Goal: Register for event/course: Sign up to attend an event or enroll in a course

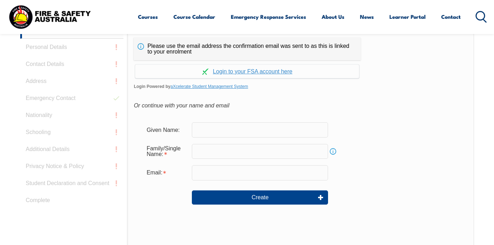
scroll to position [189, 0]
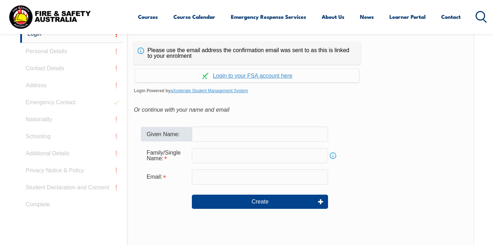
click at [213, 142] on input "text" at bounding box center [260, 134] width 136 height 15
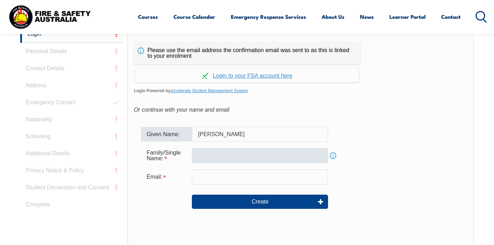
type input "stuart"
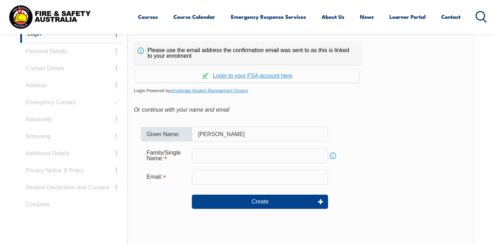
click at [198, 163] on input "text" at bounding box center [260, 155] width 136 height 15
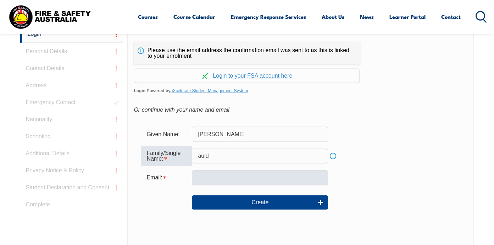
type input "auld"
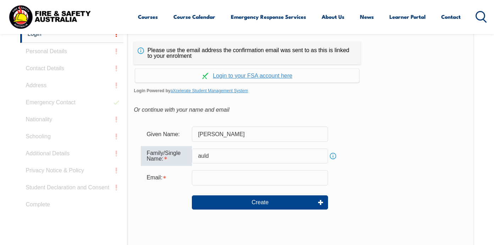
click at [195, 185] on input "email" at bounding box center [260, 177] width 136 height 15
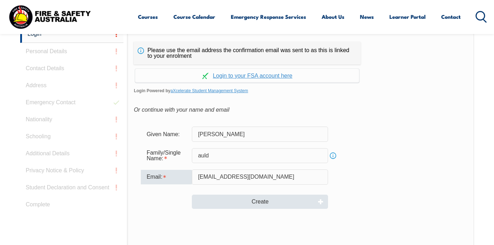
type input "stuartjauld@gmail.com"
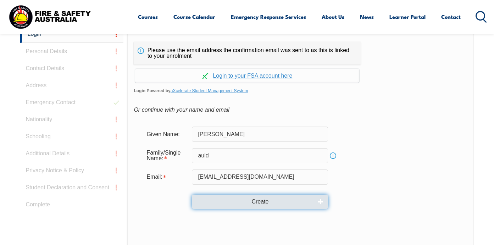
click at [255, 209] on button "Create" at bounding box center [260, 202] width 136 height 14
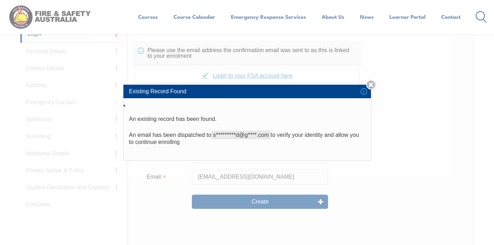
click at [257, 224] on div "Existing Record Found An existing record has been found. An email has been disp…" at bounding box center [247, 122] width 494 height 245
click at [126, 20] on div "Existing Record Found An existing record has been found. An email has been disp…" at bounding box center [247, 122] width 494 height 245
click at [33, 54] on div "Existing Record Found An existing record has been found. An email has been disp…" at bounding box center [247, 122] width 494 height 245
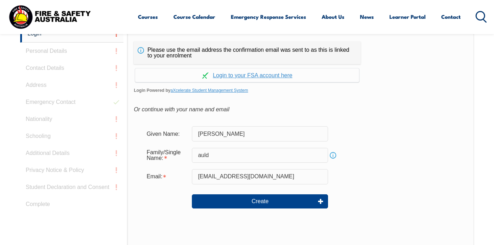
scroll to position [201, 0]
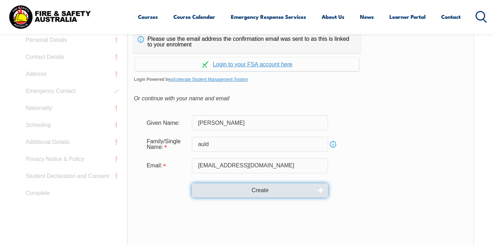
click at [254, 198] on button "Create" at bounding box center [260, 191] width 136 height 14
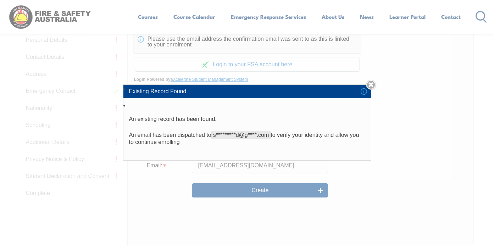
click at [49, 30] on div "Existing Record Found An existing record has been found. An email has been disp…" at bounding box center [247, 122] width 494 height 245
click at [36, 43] on div "Existing Record Found An existing record has been found. An email has been disp…" at bounding box center [247, 122] width 494 height 245
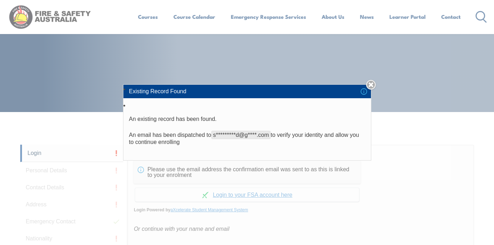
scroll to position [0, 0]
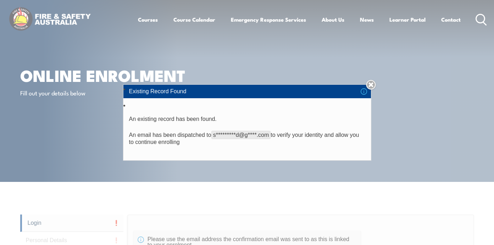
click at [366, 90] on li "Existing Record Found" at bounding box center [248, 91] width 248 height 13
click at [374, 82] on link "Close" at bounding box center [371, 85] width 10 height 10
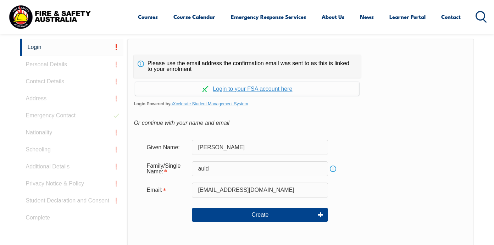
scroll to position [177, 0]
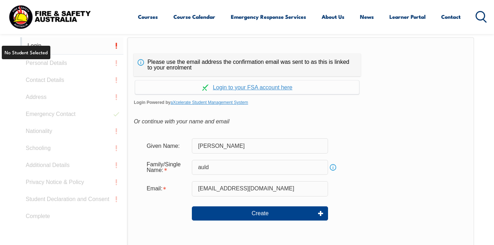
click at [34, 55] on link "Login" at bounding box center [72, 45] width 104 height 17
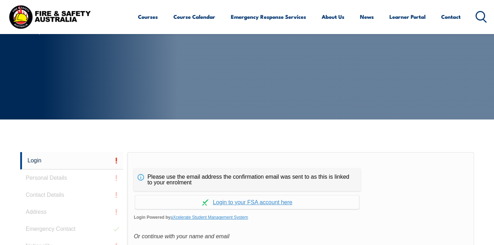
scroll to position [59, 0]
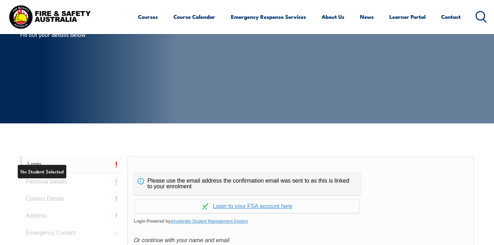
click at [34, 174] on link "Login" at bounding box center [72, 164] width 104 height 17
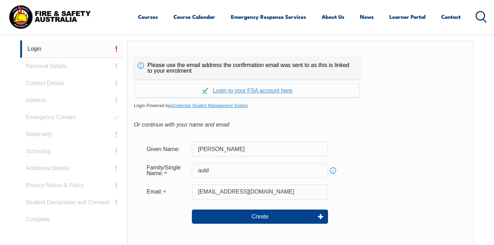
scroll to position [201, 0]
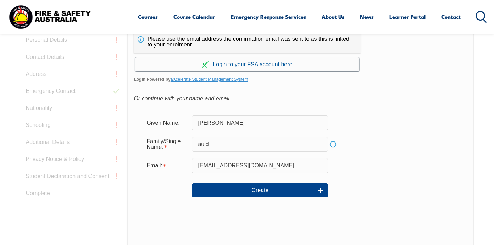
click at [248, 71] on link "Continue with aXcelerate" at bounding box center [247, 65] width 224 height 14
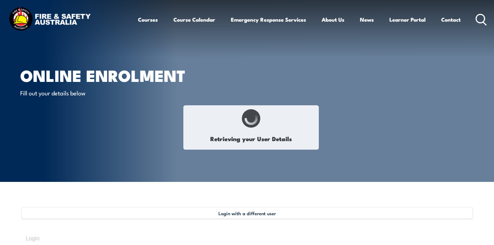
select select "Mr"
type input "Stuart"
type input "Auld"
type input "September 22, 1950"
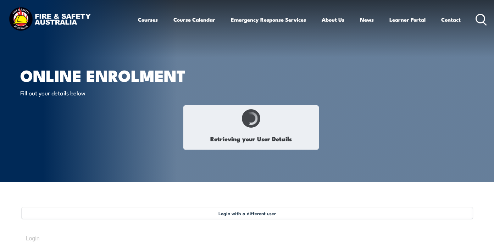
type input "Q8XEAH8QH9"
select select "M"
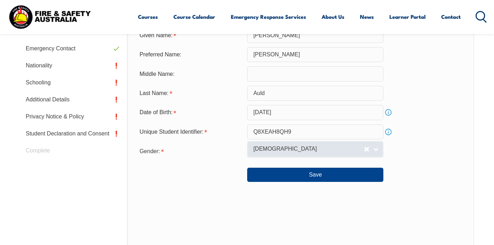
scroll to position [264, 0]
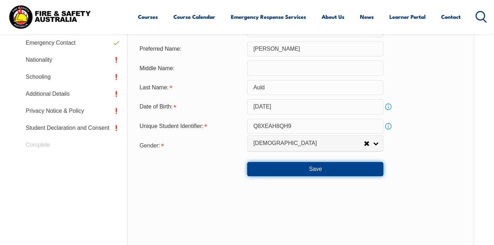
click at [321, 176] on button "Save" at bounding box center [315, 169] width 136 height 14
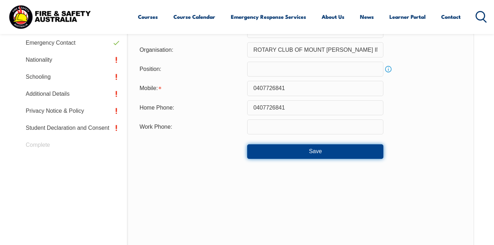
click at [329, 159] on button "Save" at bounding box center [315, 151] width 136 height 14
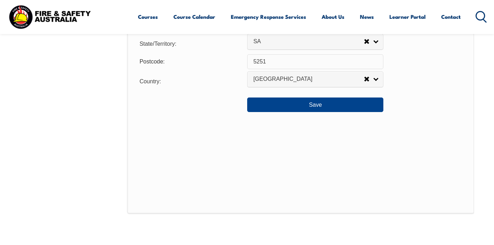
scroll to position [584, 0]
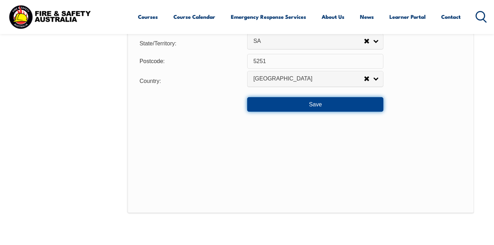
click at [313, 111] on button "Save" at bounding box center [315, 104] width 136 height 14
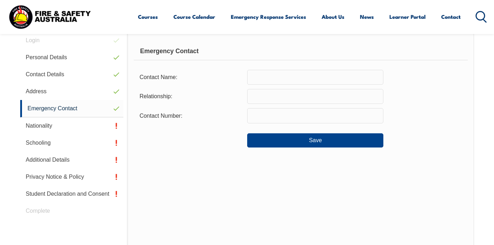
scroll to position [193, 0]
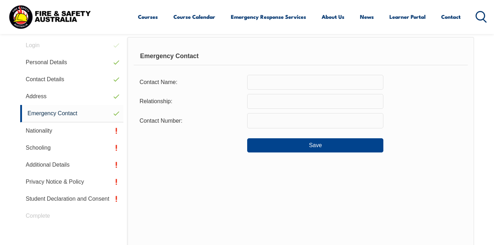
click at [256, 90] on input "text" at bounding box center [315, 82] width 136 height 15
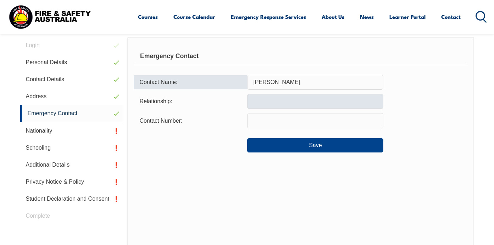
type input "anne auld"
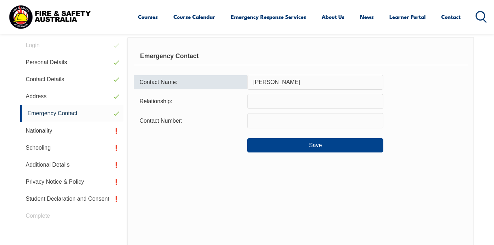
click at [257, 109] on input "text" at bounding box center [315, 101] width 136 height 15
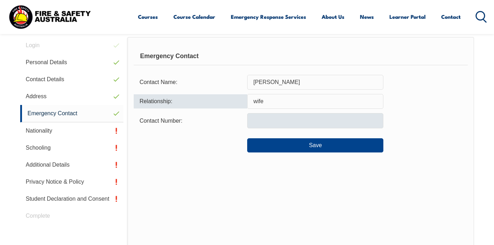
type input "wife"
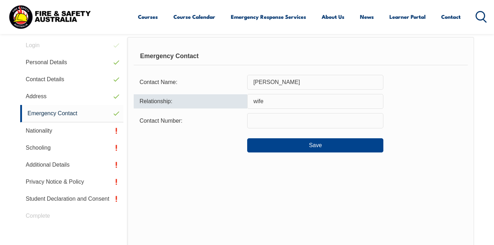
click at [253, 128] on input "text" at bounding box center [315, 120] width 136 height 15
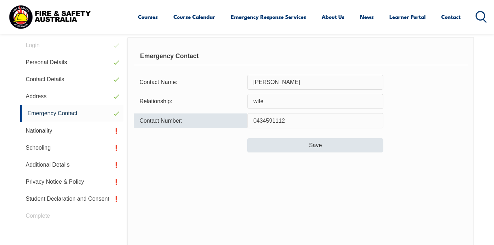
type input "0434591112"
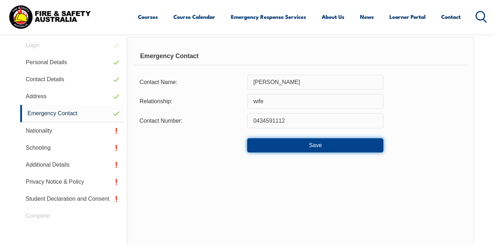
click at [323, 153] on button "Save" at bounding box center [315, 145] width 136 height 14
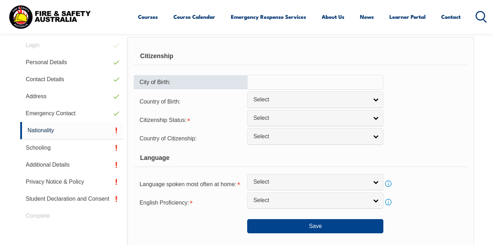
click at [335, 90] on input "text" at bounding box center [315, 82] width 136 height 15
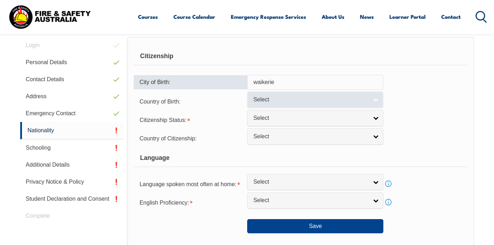
type input "waikerie"
click at [374, 108] on link "Select" at bounding box center [315, 100] width 136 height 16
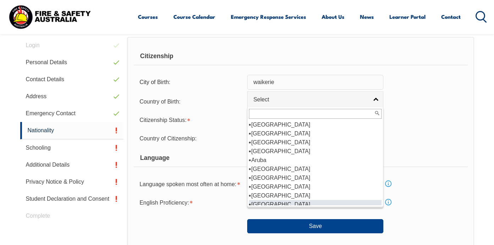
scroll to position [75, 0]
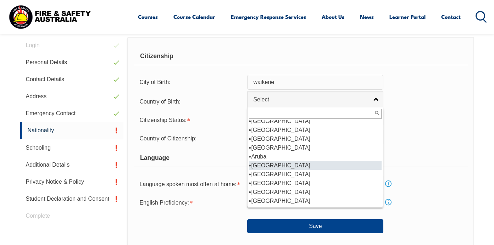
click at [309, 170] on li "Australia" at bounding box center [315, 165] width 133 height 9
select select "1101"
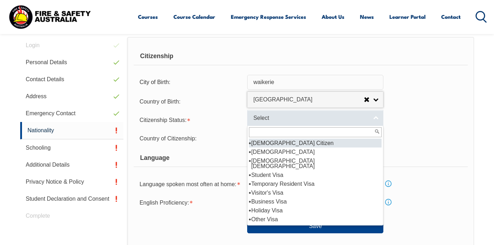
click at [377, 126] on link "Select" at bounding box center [315, 118] width 136 height 16
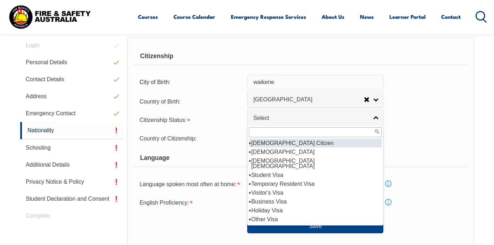
click at [362, 148] on li "Australian Citizen" at bounding box center [315, 143] width 133 height 9
select select "1"
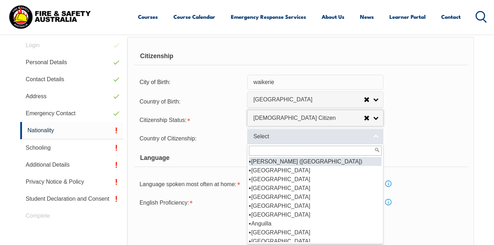
click at [375, 144] on link "Select" at bounding box center [315, 136] width 136 height 16
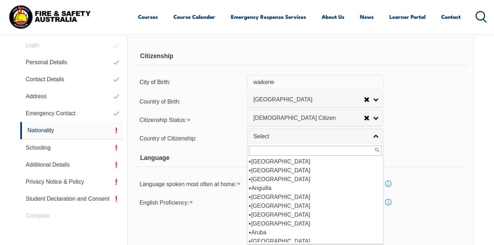
scroll to position [71, 0]
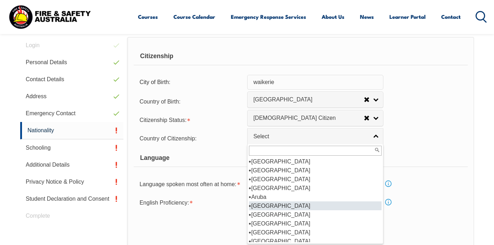
click at [334, 210] on li "Australia" at bounding box center [315, 206] width 133 height 9
select select "1101"
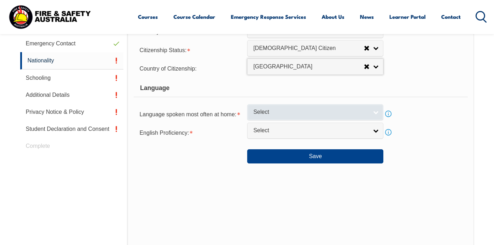
scroll to position [264, 0]
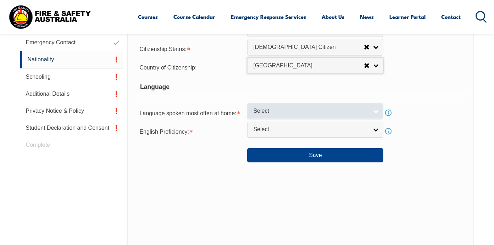
click at [375, 119] on link "Select" at bounding box center [315, 111] width 136 height 16
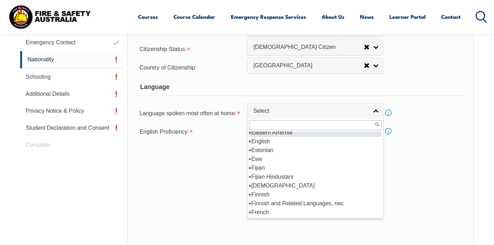
scroll to position [884, 0]
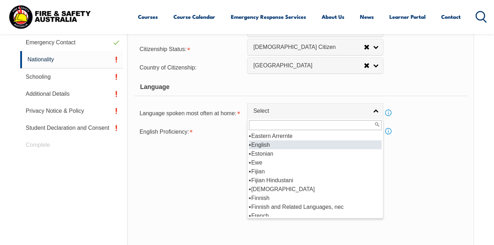
click at [311, 149] on li "English" at bounding box center [315, 145] width 133 height 9
select select "1201"
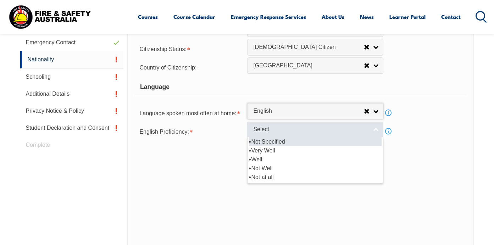
click at [373, 138] on link "Select" at bounding box center [315, 130] width 136 height 16
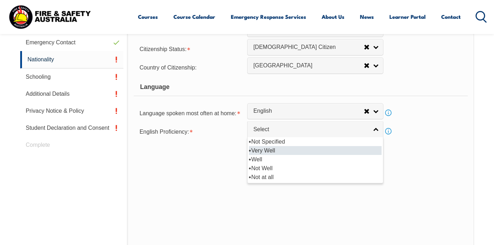
click at [289, 155] on li "Very Well" at bounding box center [315, 150] width 133 height 9
select select "1"
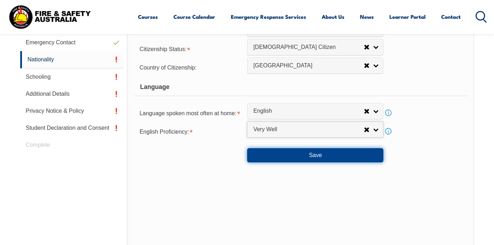
click at [323, 163] on button "Save" at bounding box center [315, 155] width 136 height 14
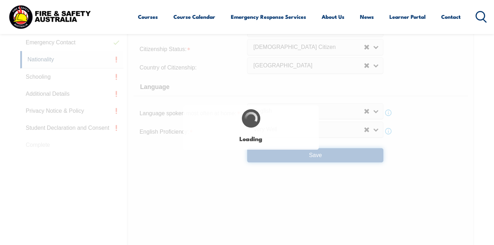
select select "false"
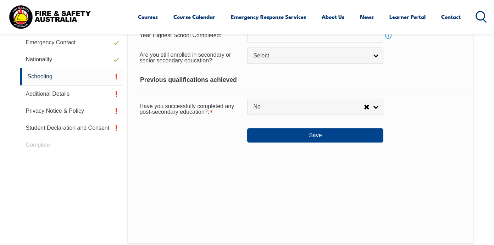
scroll to position [193, 0]
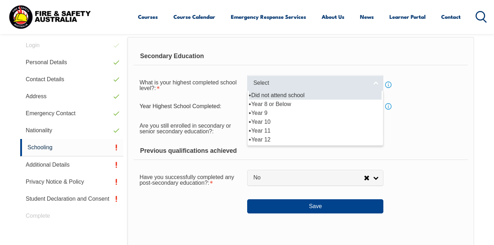
click at [379, 91] on link "Select" at bounding box center [315, 83] width 136 height 16
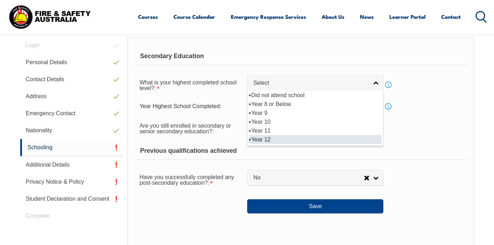
click at [349, 144] on li "Year 12" at bounding box center [315, 139] width 133 height 9
select select "12"
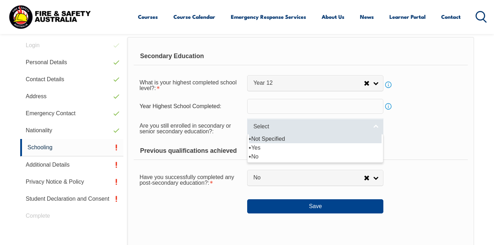
click at [377, 135] on link "Select" at bounding box center [315, 127] width 136 height 16
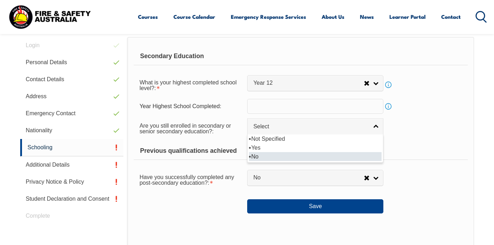
click at [369, 161] on li "No" at bounding box center [315, 156] width 133 height 9
select select "false"
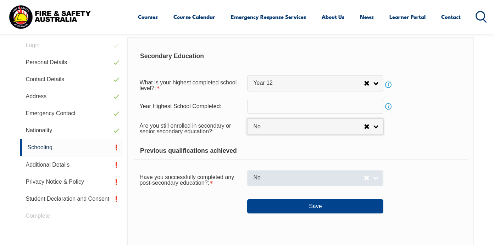
click at [377, 186] on link "No" at bounding box center [315, 178] width 136 height 16
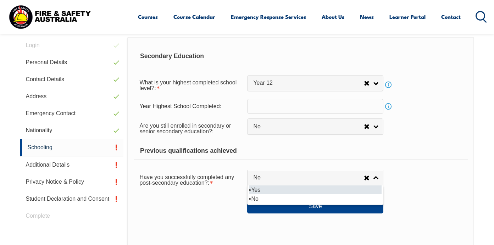
click at [366, 195] on li "Yes" at bounding box center [315, 190] width 133 height 9
select select "true"
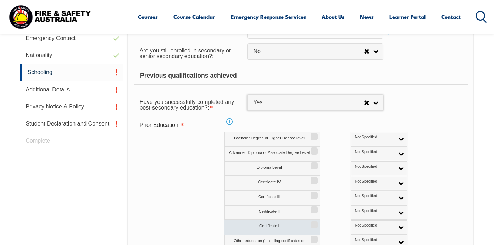
scroll to position [300, 0]
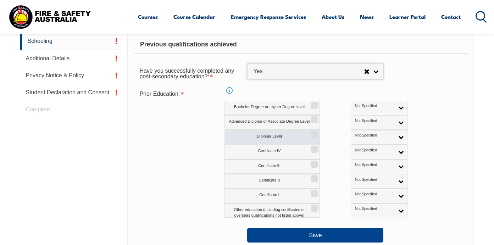
click at [301, 145] on label "Diploma Level" at bounding box center [272, 137] width 95 height 15
click at [311, 133] on input "Diploma Level" at bounding box center [313, 132] width 4 height 1
checkbox input "true"
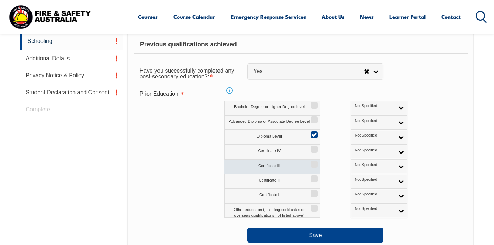
click at [314, 162] on input "Certificate III" at bounding box center [313, 162] width 4 height 1
checkbox input "true"
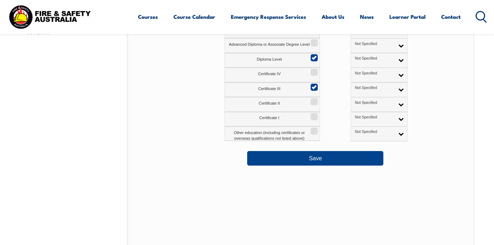
scroll to position [442, 0]
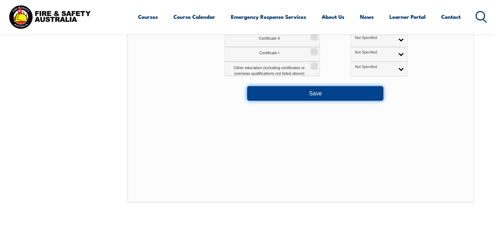
click at [318, 100] on button "Save" at bounding box center [315, 93] width 136 height 14
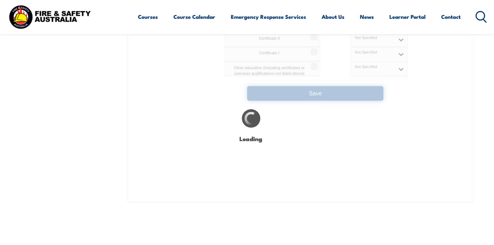
select select
select select "false"
select select "true"
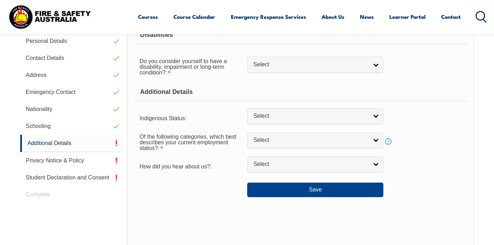
scroll to position [193, 0]
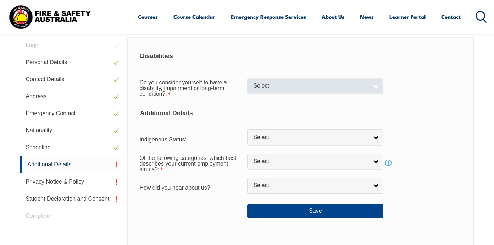
click at [377, 94] on link "Select" at bounding box center [315, 86] width 136 height 16
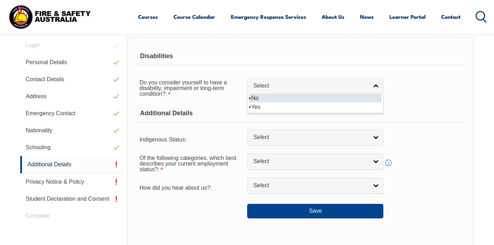
click at [370, 103] on li "No" at bounding box center [315, 98] width 133 height 9
select select "false"
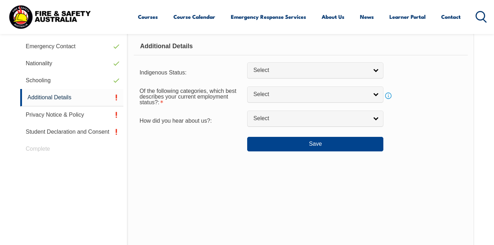
scroll to position [264, 0]
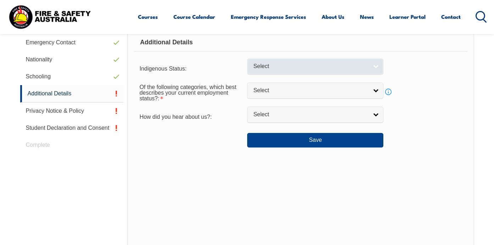
click at [375, 75] on link "Select" at bounding box center [315, 67] width 136 height 16
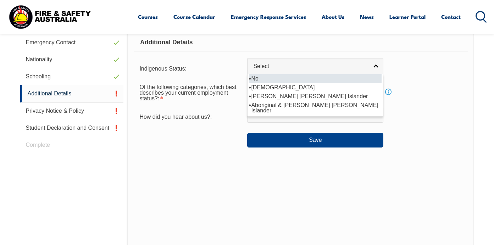
click at [372, 83] on li "No" at bounding box center [315, 78] width 133 height 9
select select "4"
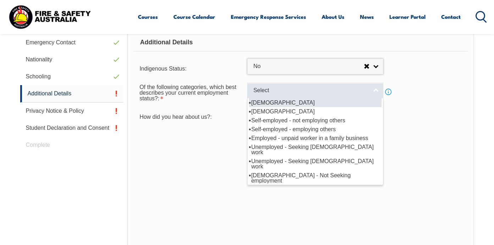
click at [376, 99] on link "Select" at bounding box center [315, 91] width 136 height 16
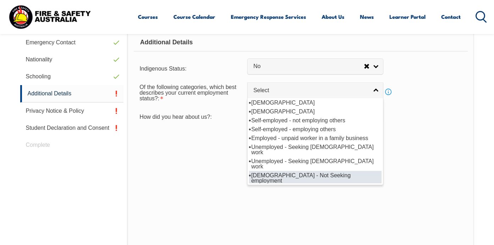
click at [366, 184] on li "Unemployed - Not Seeking employment" at bounding box center [315, 178] width 133 height 14
select select "8"
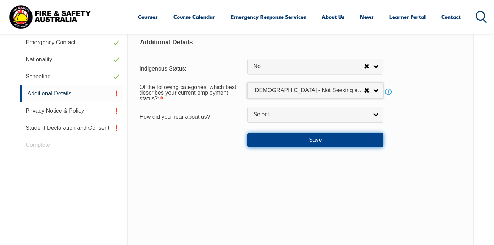
click at [320, 147] on button "Save" at bounding box center [315, 140] width 136 height 14
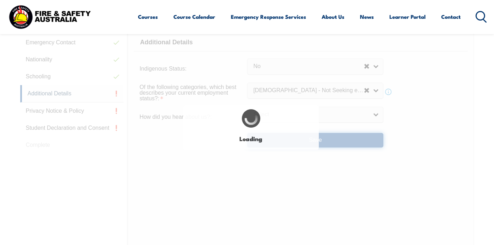
select select "false"
select select
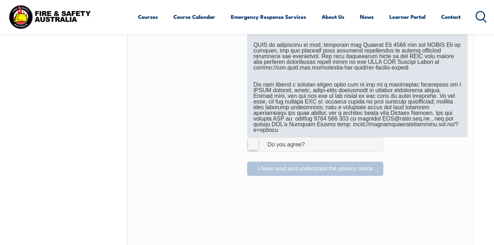
scroll to position [442, 0]
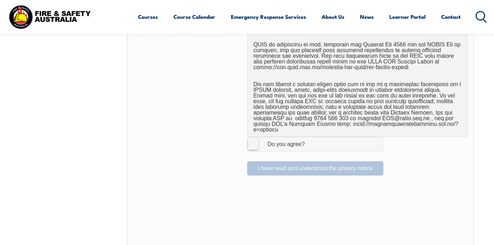
click at [257, 151] on label "I Agree Do you agree?" at bounding box center [315, 144] width 136 height 14
click at [311, 151] on input "I Agree Do you agree?" at bounding box center [317, 143] width 12 height 13
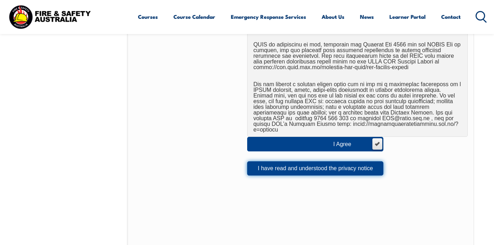
click at [304, 176] on button "I have read and understood the privacy notice" at bounding box center [315, 169] width 136 height 14
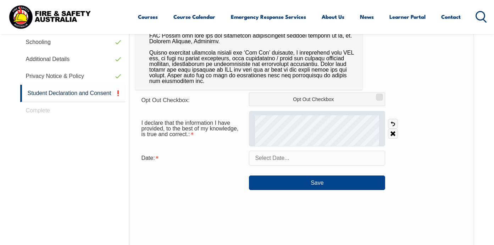
scroll to position [300, 0]
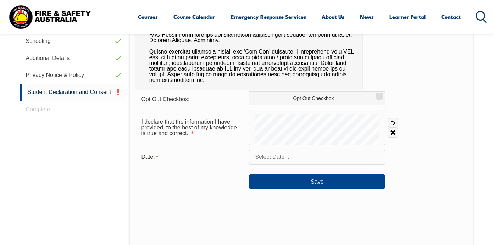
click at [260, 165] on input "text" at bounding box center [317, 157] width 136 height 15
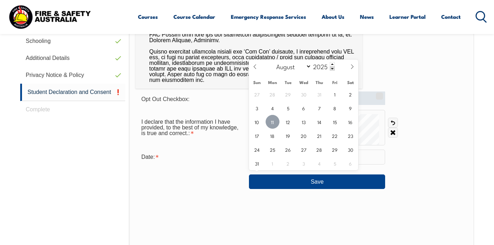
click at [273, 119] on span "11" at bounding box center [273, 122] width 14 height 14
type input "August 11, 2025"
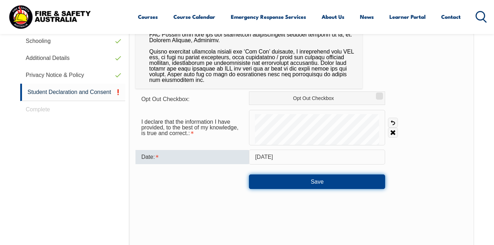
click at [317, 189] on button "Save" at bounding box center [317, 182] width 136 height 14
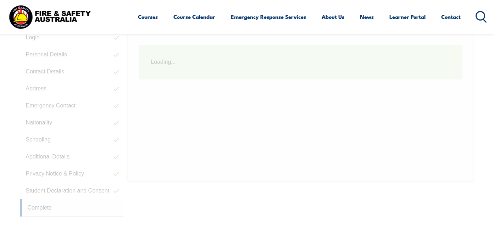
scroll to position [193, 0]
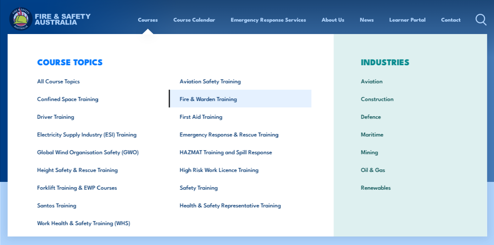
click at [209, 100] on link "Fire & Warden Training" at bounding box center [240, 99] width 143 height 18
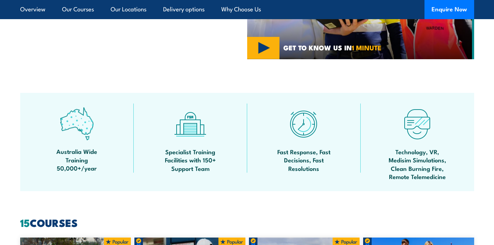
scroll to position [355, 0]
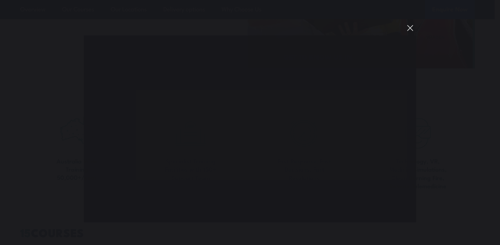
click at [410, 27] on button "You can close this modal content with the ESC key" at bounding box center [410, 28] width 12 height 12
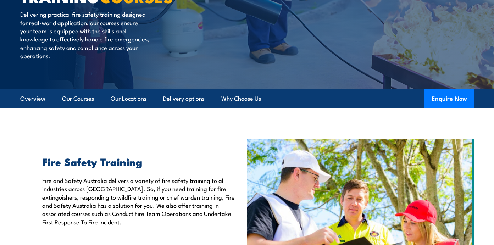
scroll to position [106, 0]
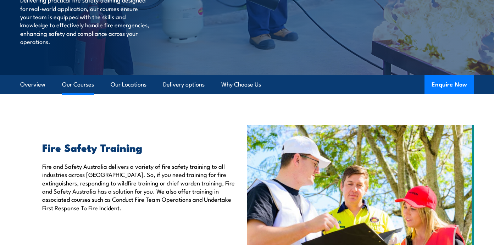
click at [83, 94] on link "Our Courses" at bounding box center [78, 84] width 32 height 19
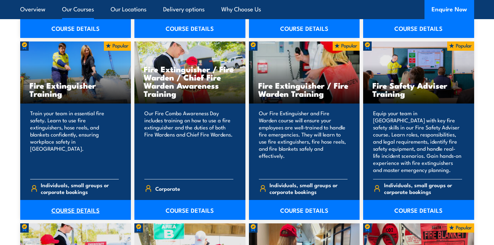
scroll to position [716, 0]
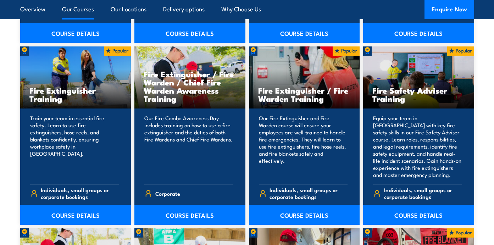
click at [73, 103] on h3 "Fire Extinguisher Training" at bounding box center [75, 94] width 93 height 16
click at [81, 104] on div "Fire Extinguisher Training" at bounding box center [75, 77] width 111 height 62
click at [66, 162] on p "Train your team in essential fire safety. Learn to use fire extinguishers, hose…" at bounding box center [74, 147] width 89 height 64
click at [66, 200] on span "Individuals, small groups or corporate bookings" at bounding box center [80, 193] width 78 height 13
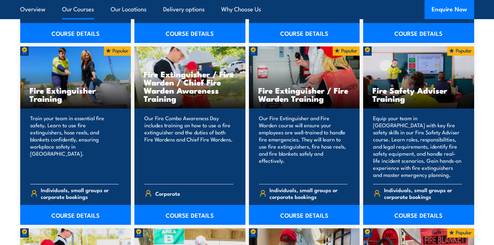
drag, startPoint x: 66, startPoint y: 214, endPoint x: 55, endPoint y: 149, distance: 65.9
click at [55, 149] on p "Train your team in essential fire safety. Learn to use fire extinguishers, hose…" at bounding box center [74, 147] width 89 height 64
click at [24, 56] on img at bounding box center [24, 50] width 9 height 9
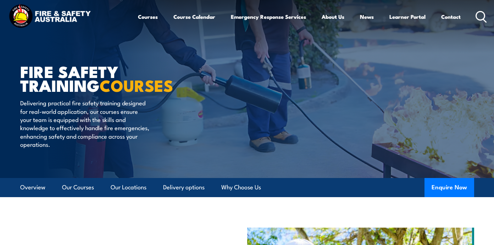
scroll to position [0, 0]
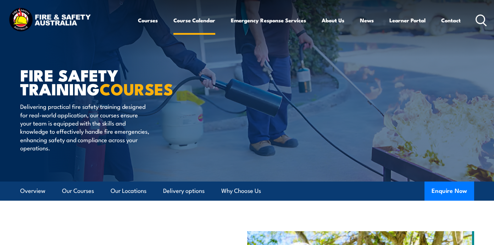
click at [174, 21] on link "Course Calendar" at bounding box center [195, 20] width 42 height 17
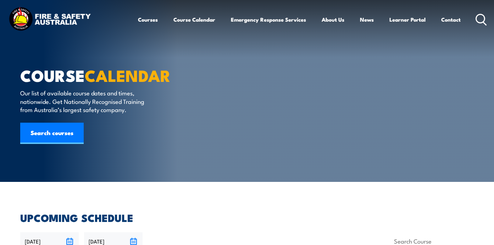
click at [174, 21] on link "Course Calendar" at bounding box center [195, 19] width 42 height 17
click link "Learner Portal"
